Goal: Task Accomplishment & Management: Manage account settings

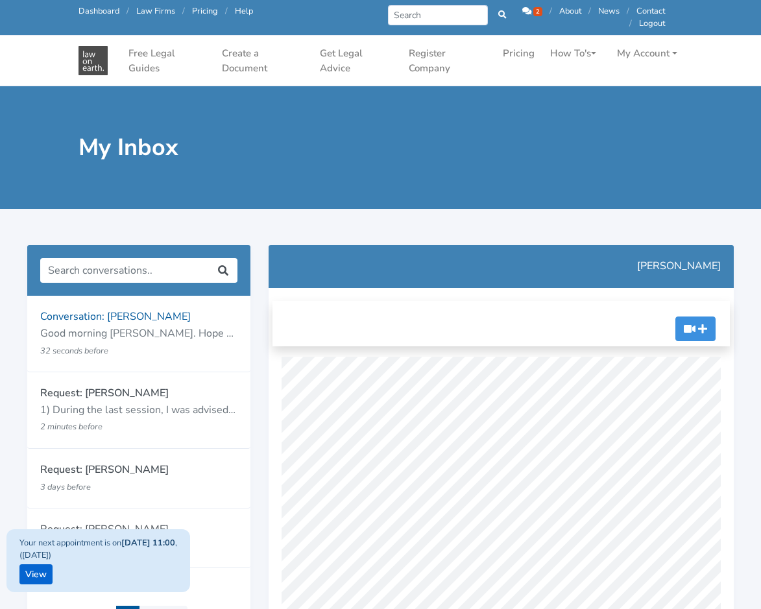
click at [533, 12] on span "2" at bounding box center [537, 11] width 9 height 9
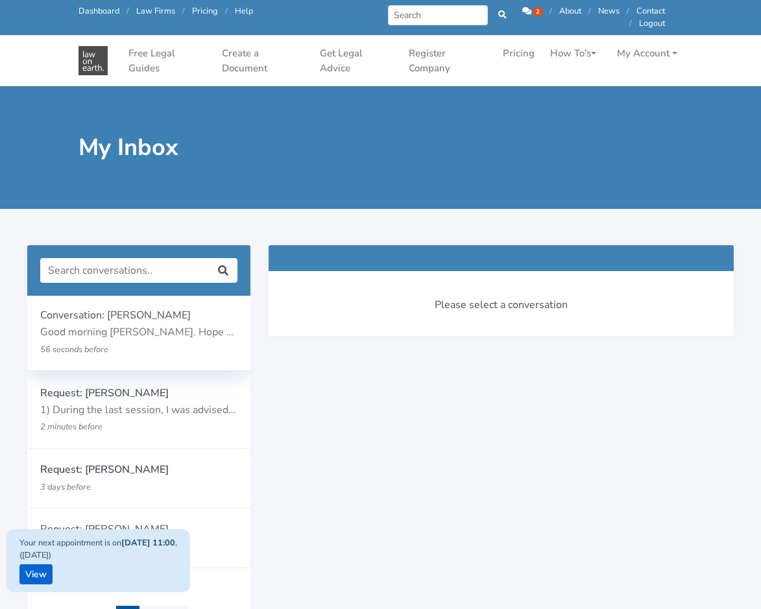
click at [147, 346] on p "56 seconds before" at bounding box center [121, 349] width 162 height 17
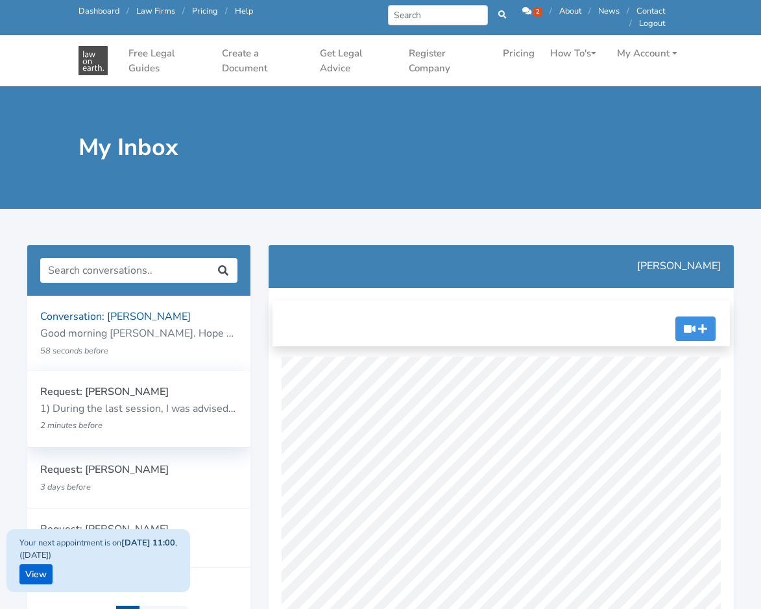
click at [167, 407] on p "1) During the last session, I was advised to wait for the hearings ([PERSON_NAM…" at bounding box center [138, 409] width 197 height 17
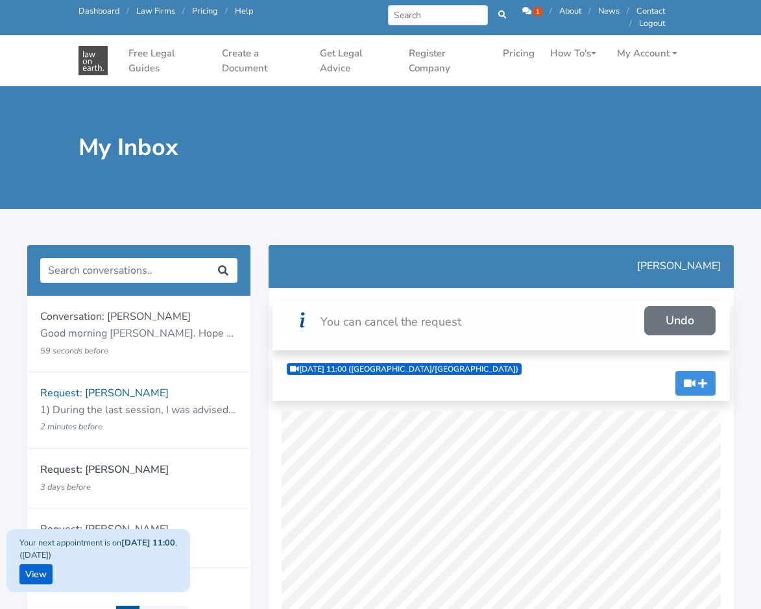
click at [533, 9] on span "1" at bounding box center [537, 11] width 9 height 9
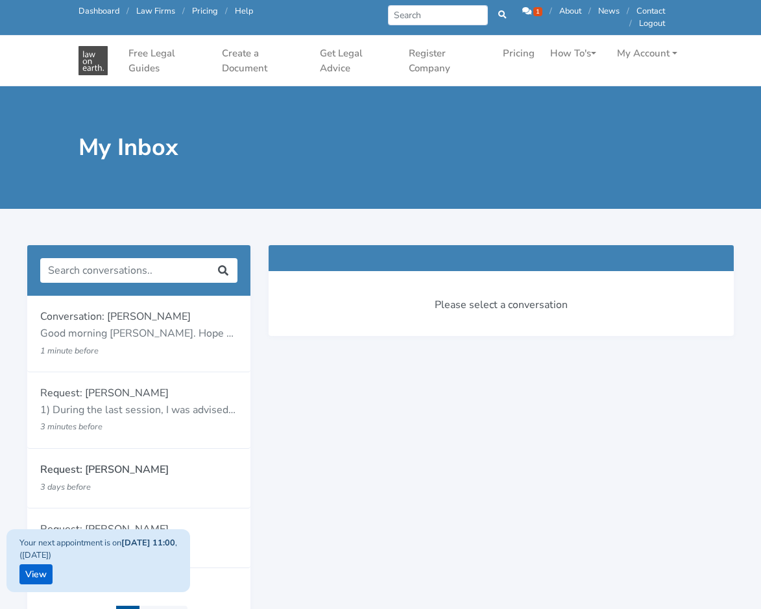
click at [575, 11] on link "About" at bounding box center [570, 11] width 22 height 12
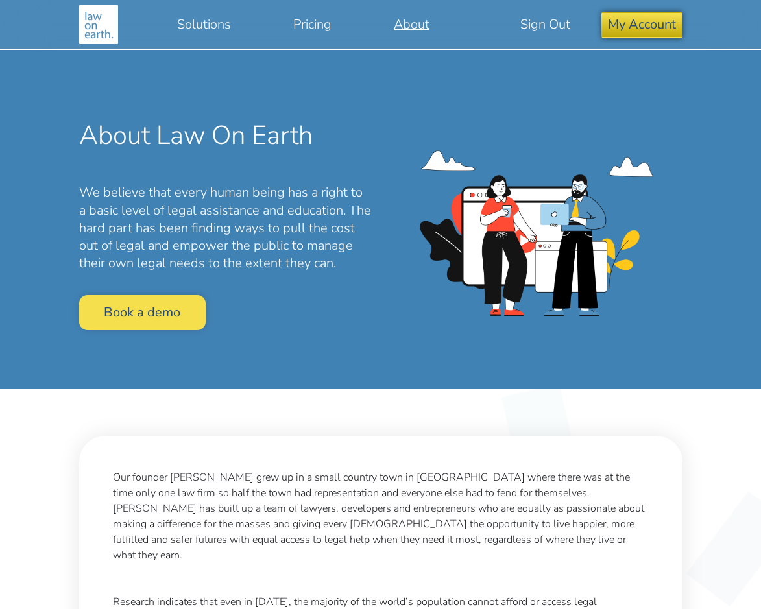
click at [628, 24] on button "My Account" at bounding box center [641, 25] width 81 height 26
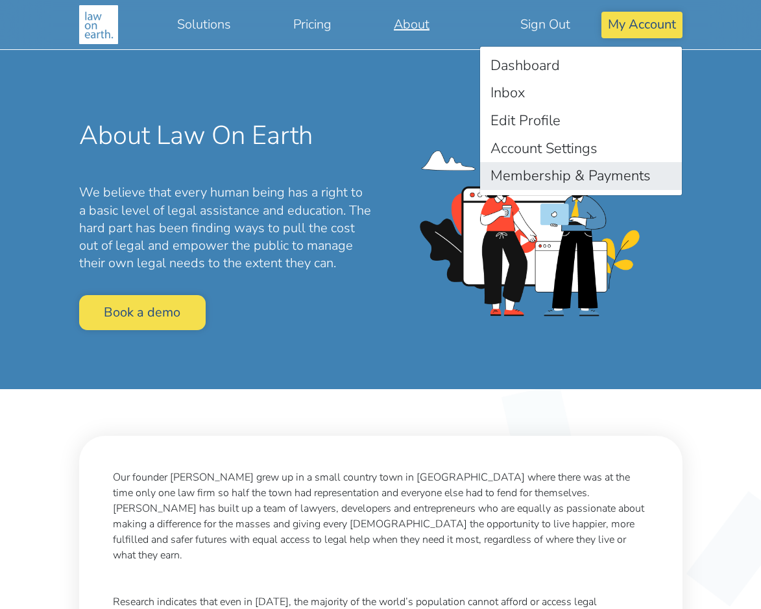
click at [583, 172] on link "Membership & Payments" at bounding box center [581, 176] width 202 height 28
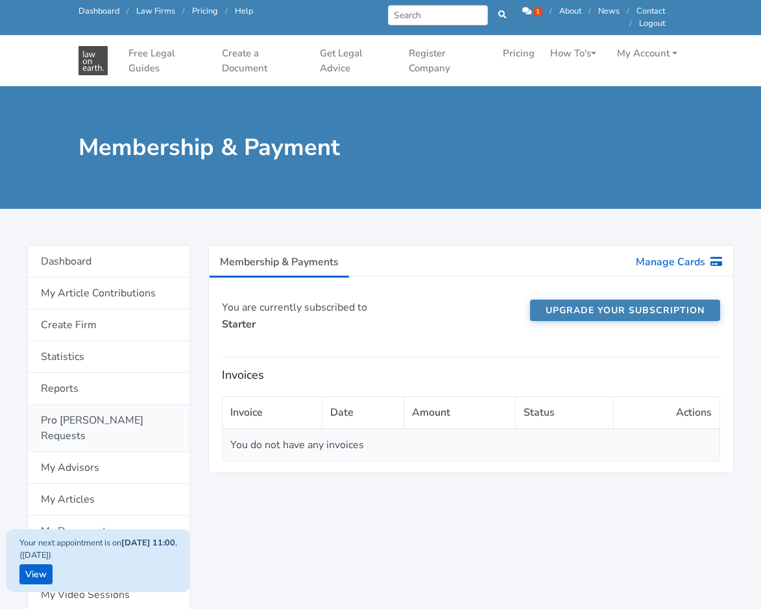
click at [112, 412] on link "Pro Bono Requests" at bounding box center [108, 428] width 163 height 47
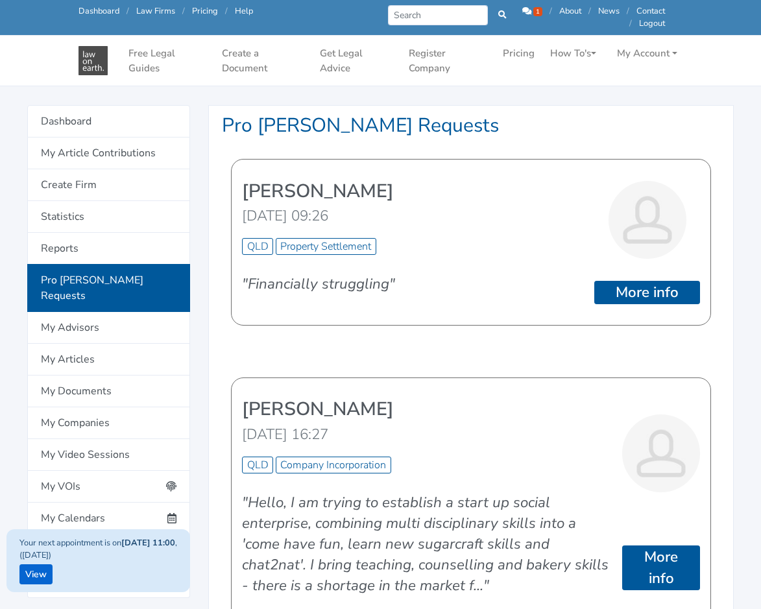
scroll to position [130, 0]
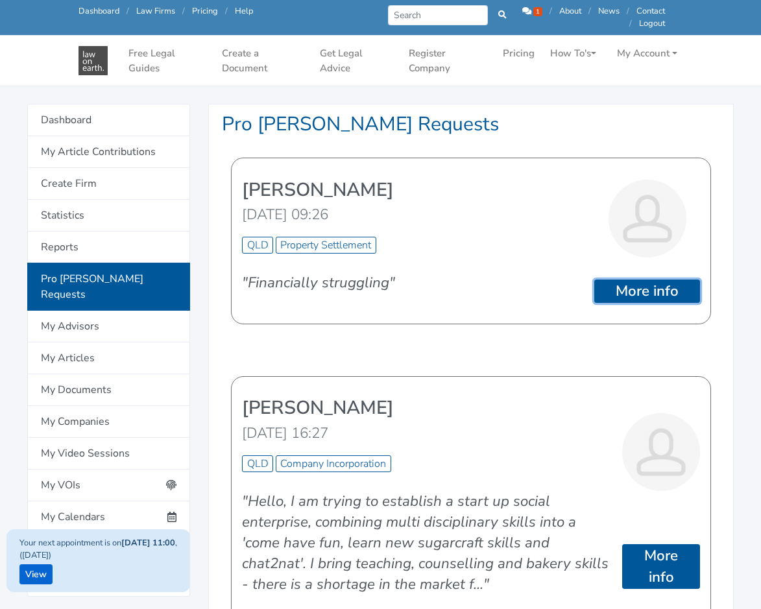
click at [643, 280] on link "More info" at bounding box center [647, 291] width 106 height 23
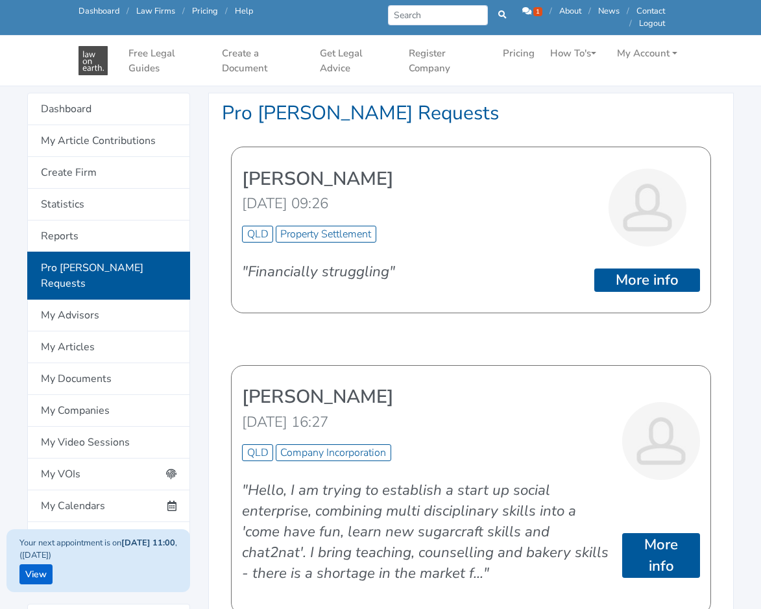
scroll to position [260, 0]
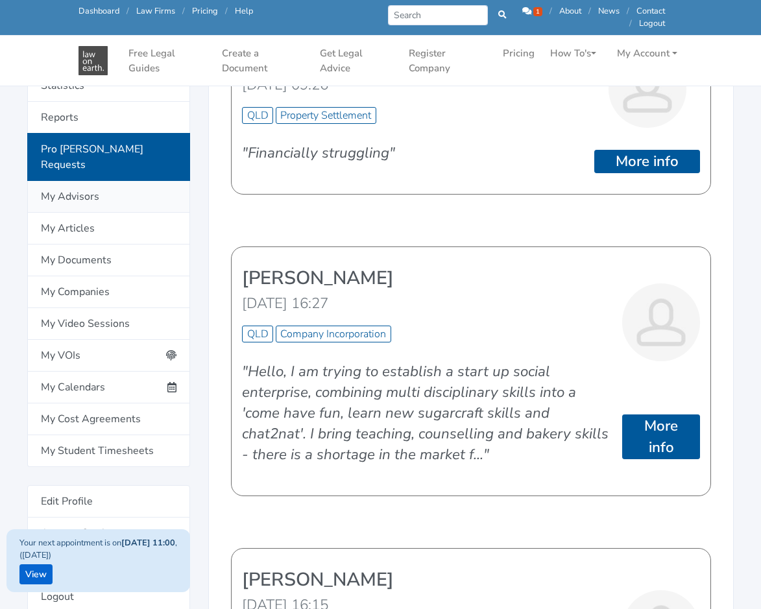
click at [89, 181] on link "My Advisors" at bounding box center [108, 197] width 163 height 32
click at [101, 435] on link "My Student Timesheets" at bounding box center [108, 451] width 163 height 32
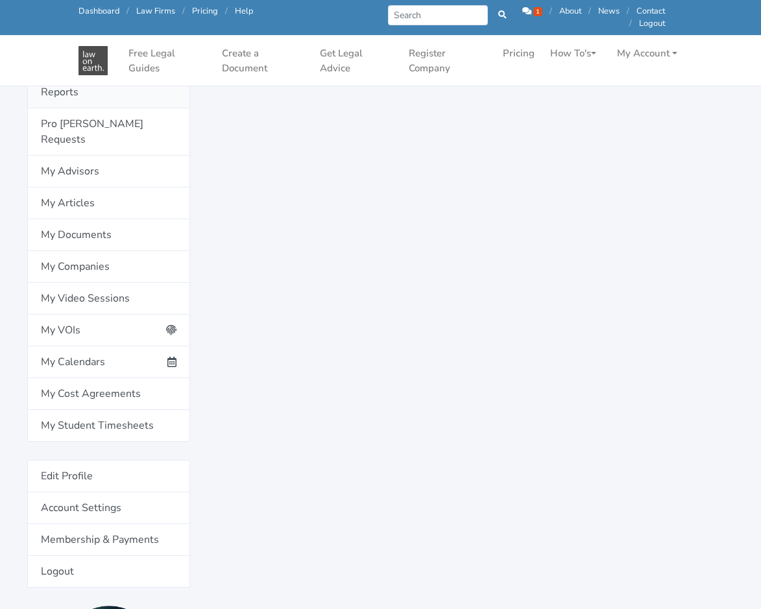
scroll to position [260, 0]
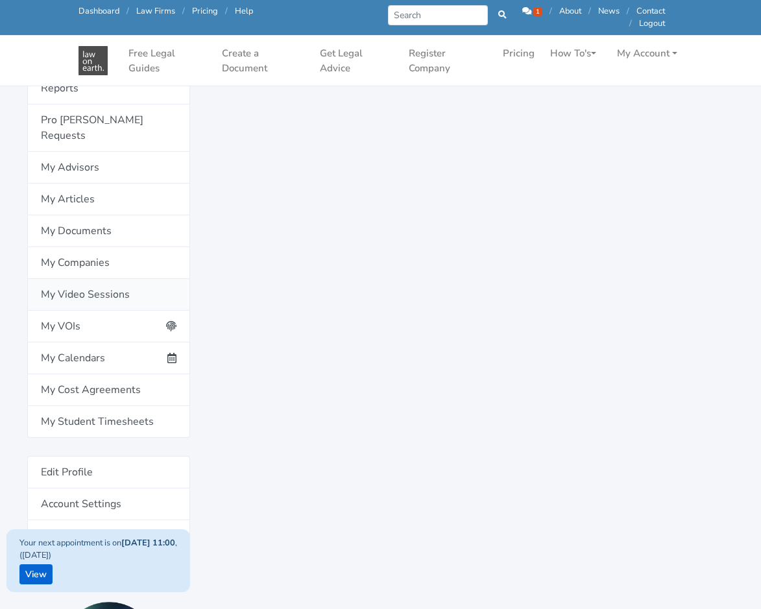
click at [71, 279] on link "My Video Sessions" at bounding box center [108, 295] width 163 height 32
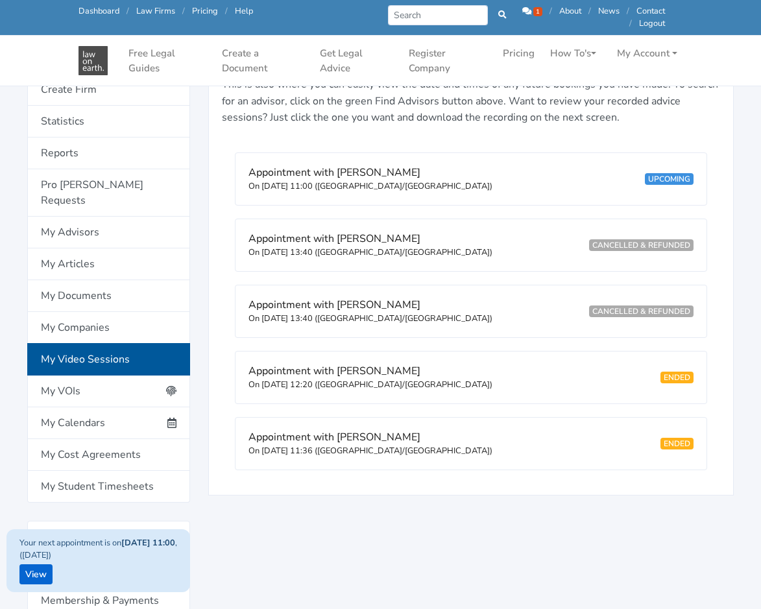
scroll to position [324, 0]
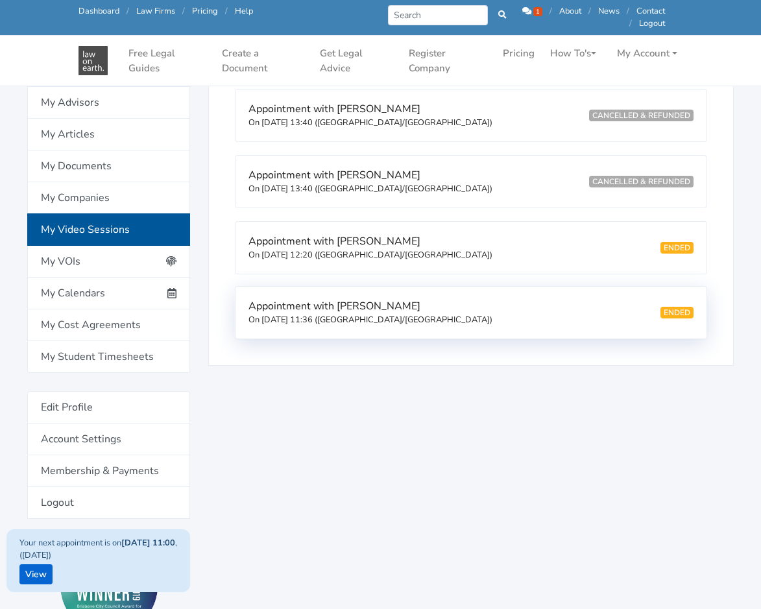
click at [524, 323] on div "Appointment with [PERSON_NAME] On [DATE] 11:36 ([GEOGRAPHIC_DATA]/[GEOGRAPHIC_D…" at bounding box center [471, 313] width 471 height 52
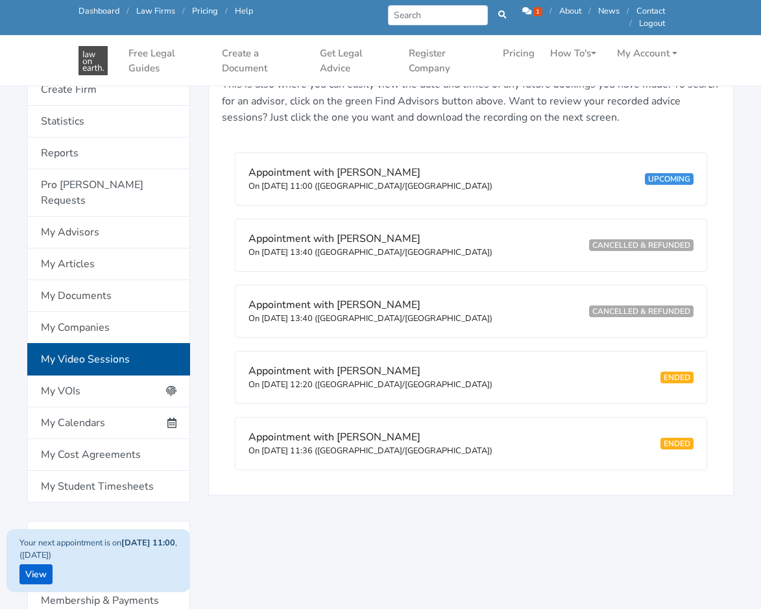
scroll to position [0, 0]
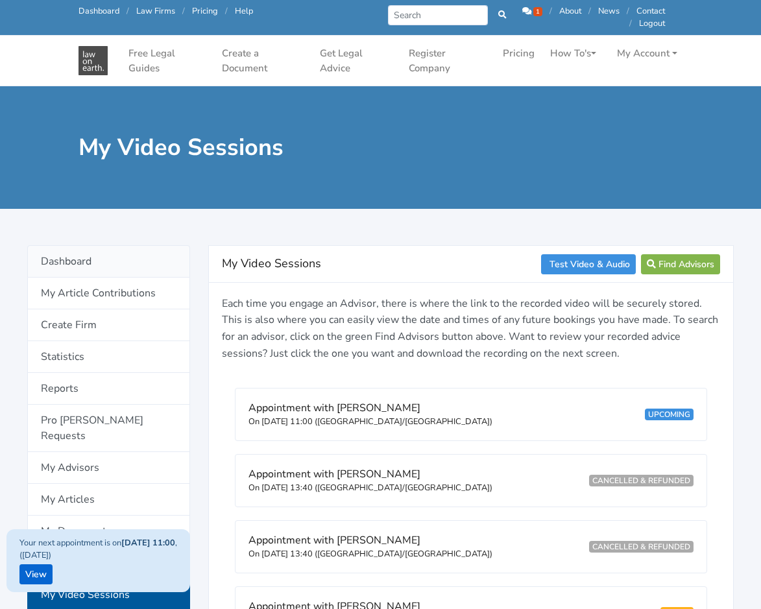
click at [84, 262] on link "Dashboard" at bounding box center [108, 261] width 163 height 32
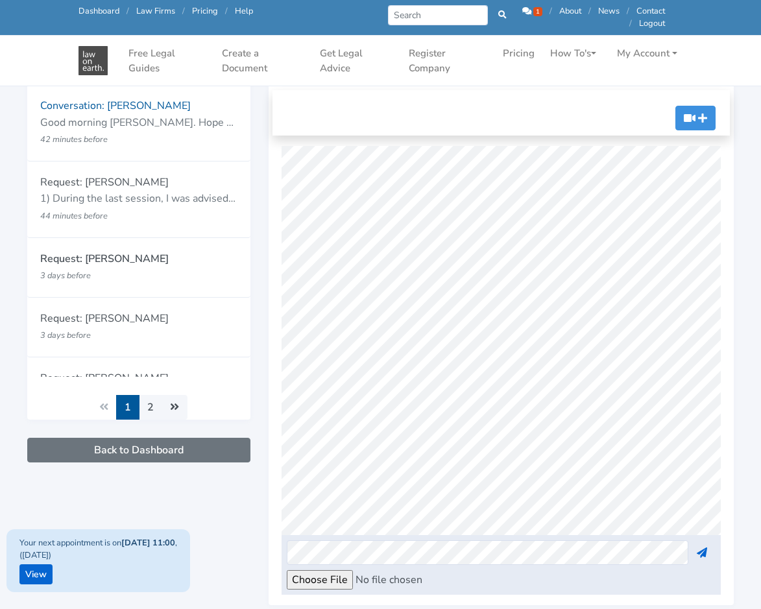
scroll to position [65, 0]
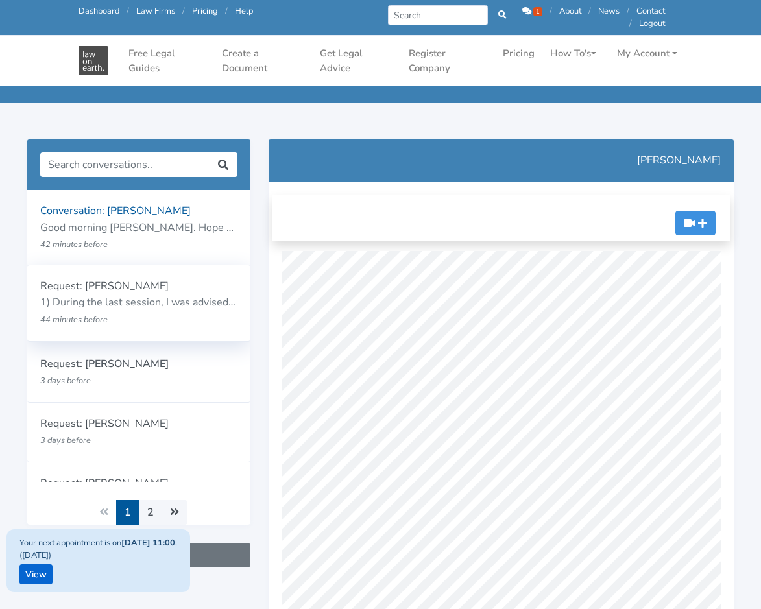
click at [75, 320] on small "44 minutes before" at bounding box center [73, 320] width 67 height 12
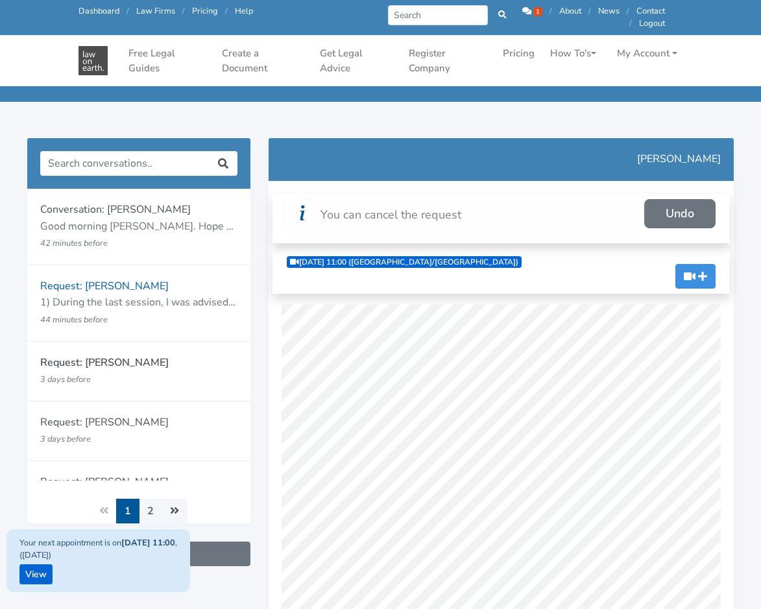
scroll to position [65, 0]
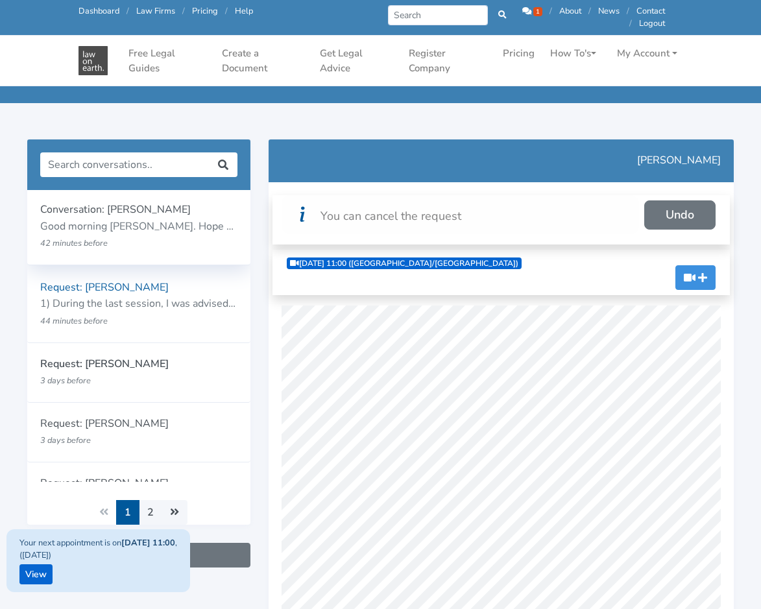
click at [106, 237] on p "42 minutes before" at bounding box center [121, 243] width 162 height 17
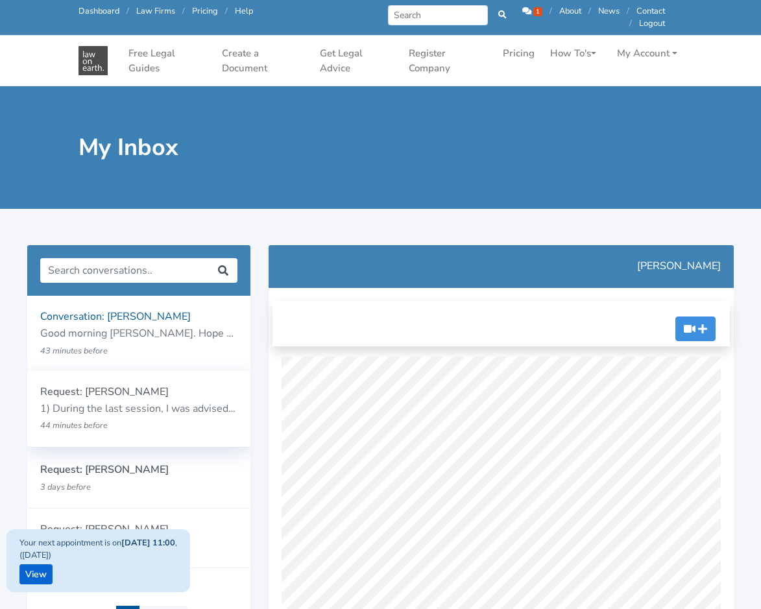
click at [171, 404] on p "1) During the last session, I was advised to wait for the hearings ([PERSON_NAM…" at bounding box center [138, 409] width 197 height 17
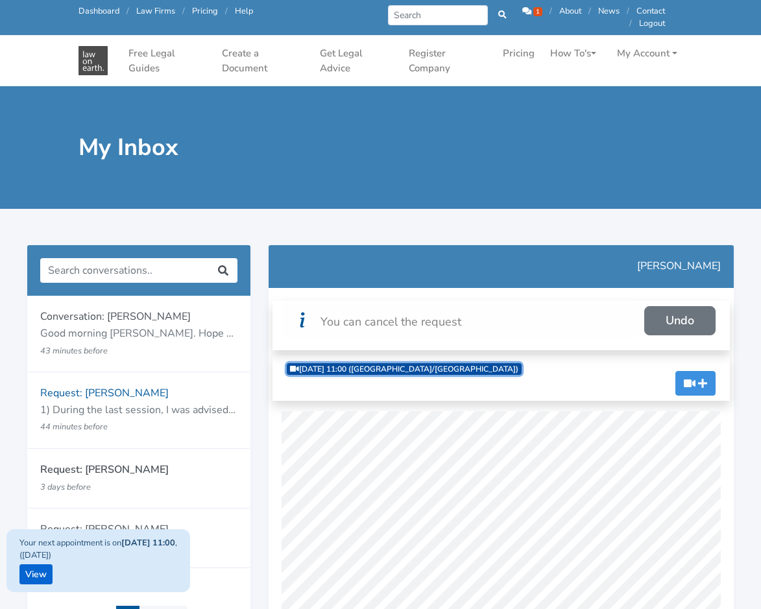
click at [387, 368] on link "[DATE] 11:00 ([GEOGRAPHIC_DATA]/[GEOGRAPHIC_DATA])" at bounding box center [404, 369] width 235 height 12
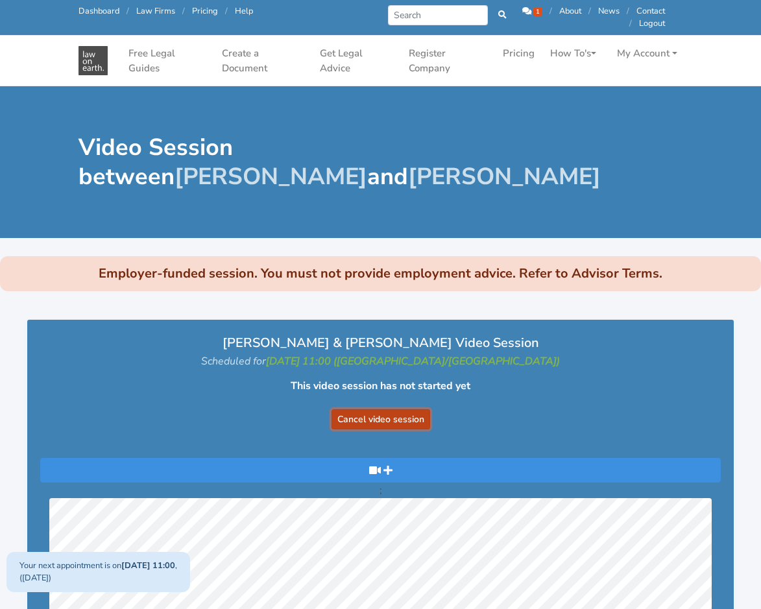
click at [410, 415] on button "Cancel video session" at bounding box center [381, 419] width 99 height 20
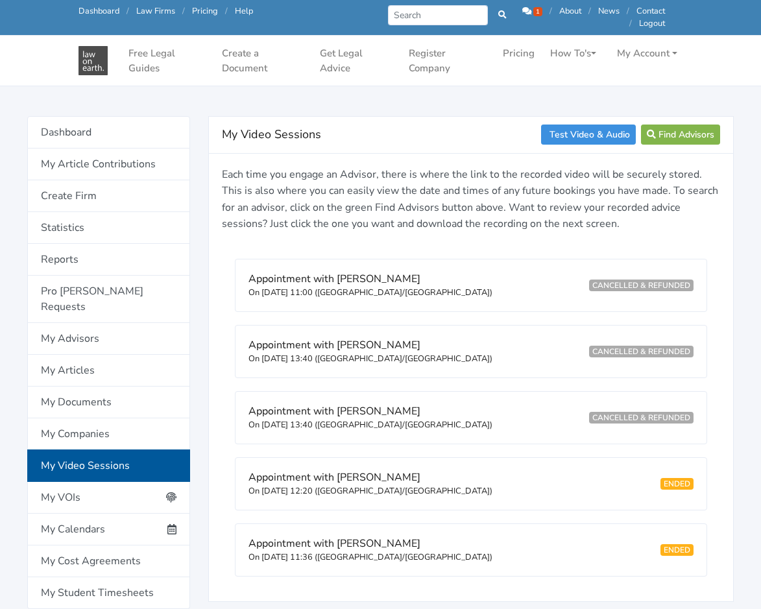
scroll to position [65, 0]
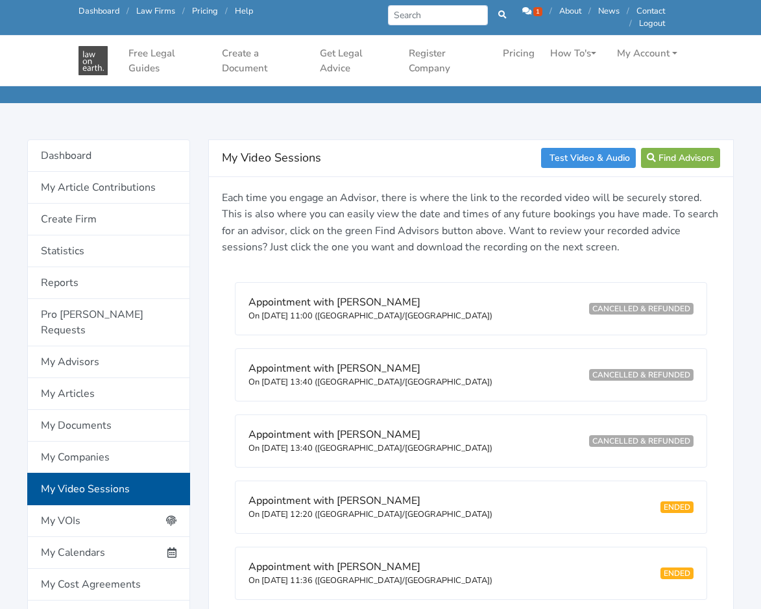
click at [526, 7] on icon at bounding box center [526, 11] width 9 height 8
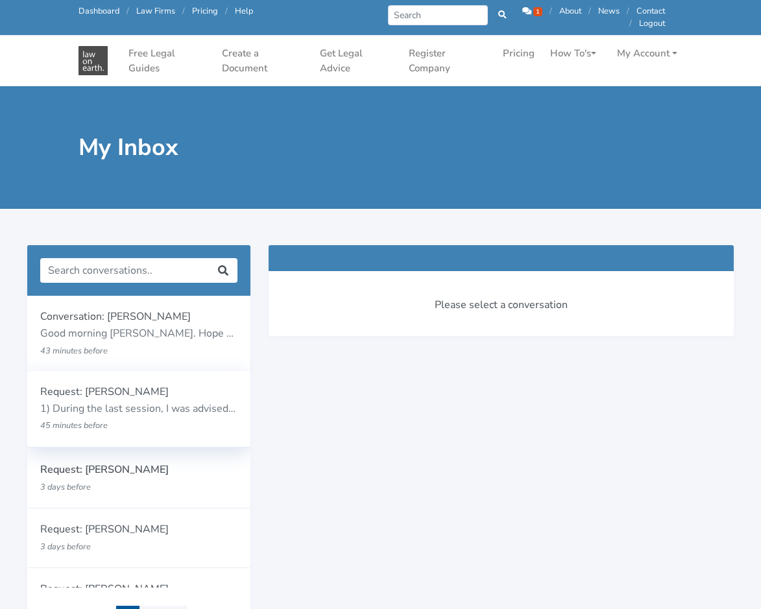
click at [134, 386] on p "Request: [PERSON_NAME]" at bounding box center [138, 392] width 197 height 17
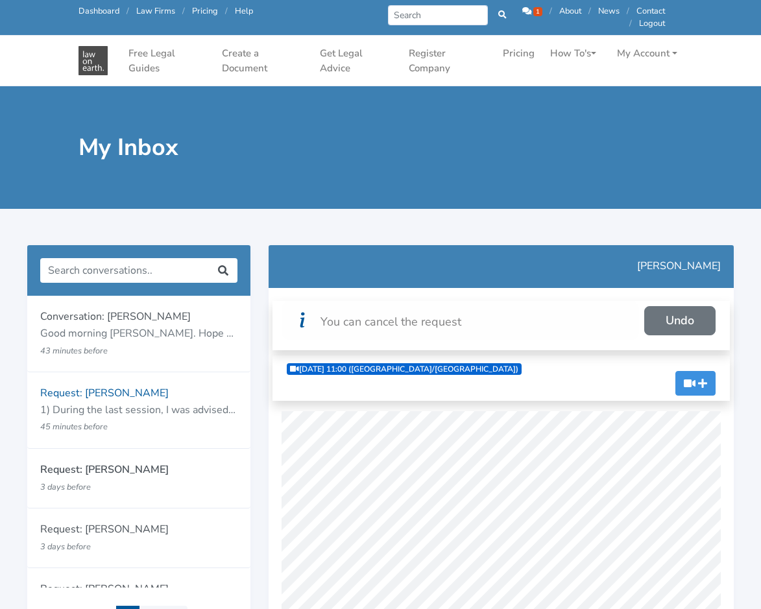
click at [155, 337] on p "Good morning [PERSON_NAME]. Hope you had a great weekend. I would like to have …" at bounding box center [138, 334] width 197 height 17
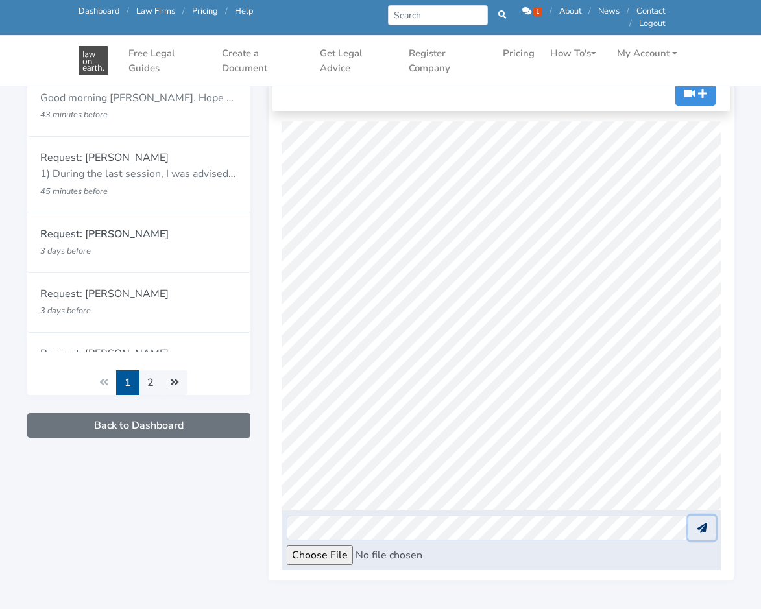
click at [699, 531] on icon at bounding box center [702, 528] width 10 height 10
